Goal: Answer question/provide support

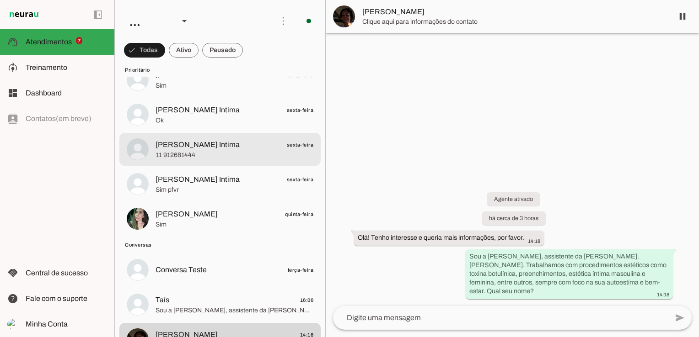
scroll to position [159, 0]
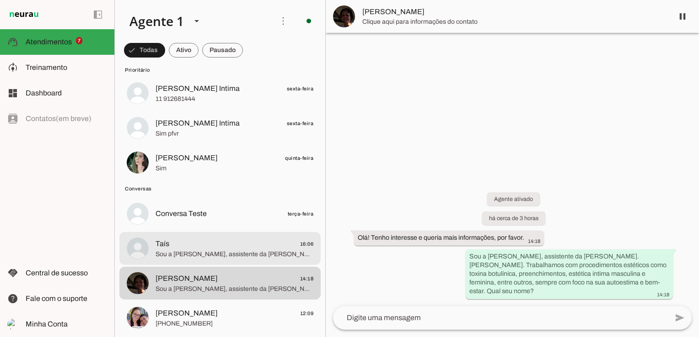
click at [197, 251] on span "Sou a [PERSON_NAME], assistente da [PERSON_NAME]. [PERSON_NAME]. Trabalhamos co…" at bounding box center [234, 254] width 158 height 9
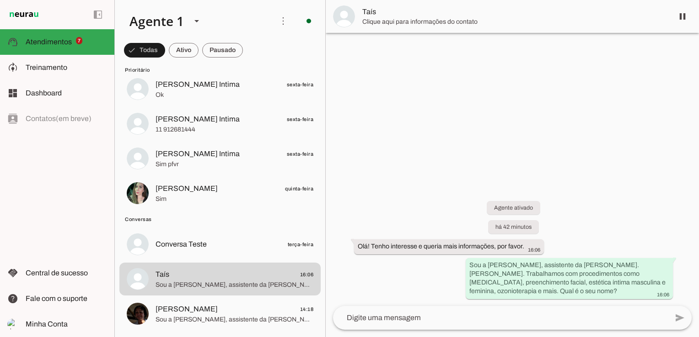
scroll to position [113, 0]
